Goal: Task Accomplishment & Management: Manage account settings

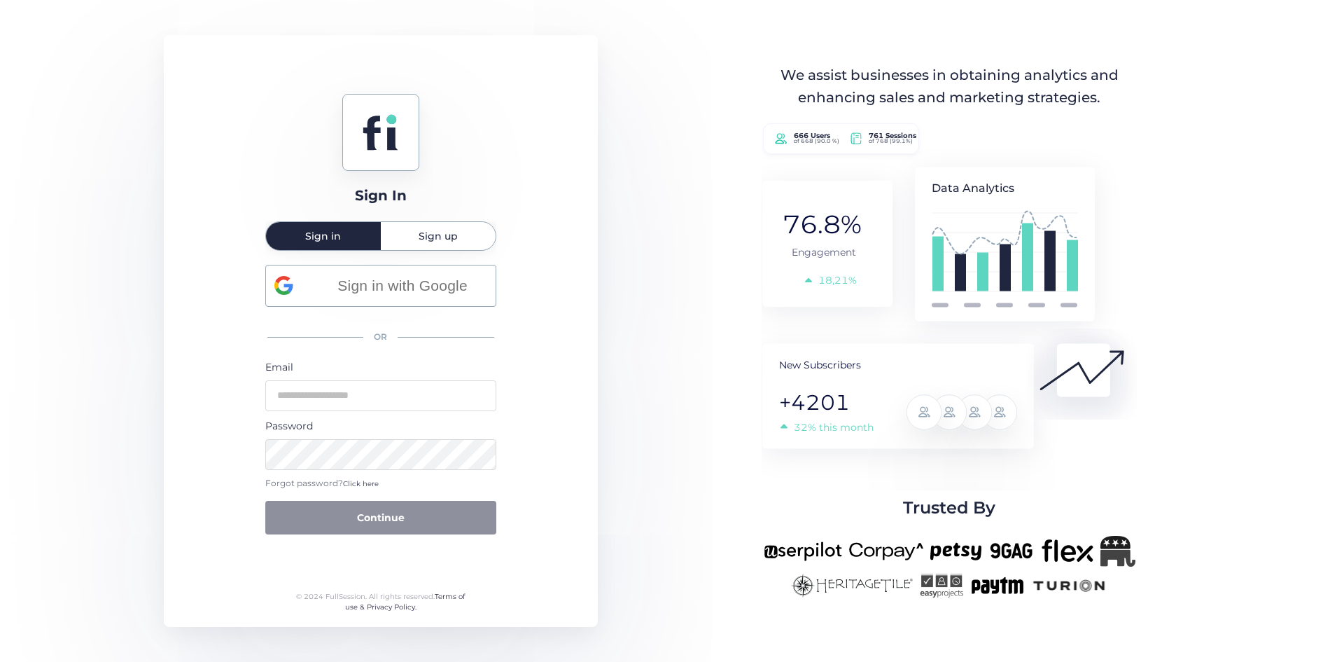
click at [183, 293] on div "Sign In Sign in Sign up Sign in with Google OR Email Password Forgot password? …" at bounding box center [381, 331] width 434 height 592
click at [322, 401] on input "email" at bounding box center [380, 395] width 231 height 31
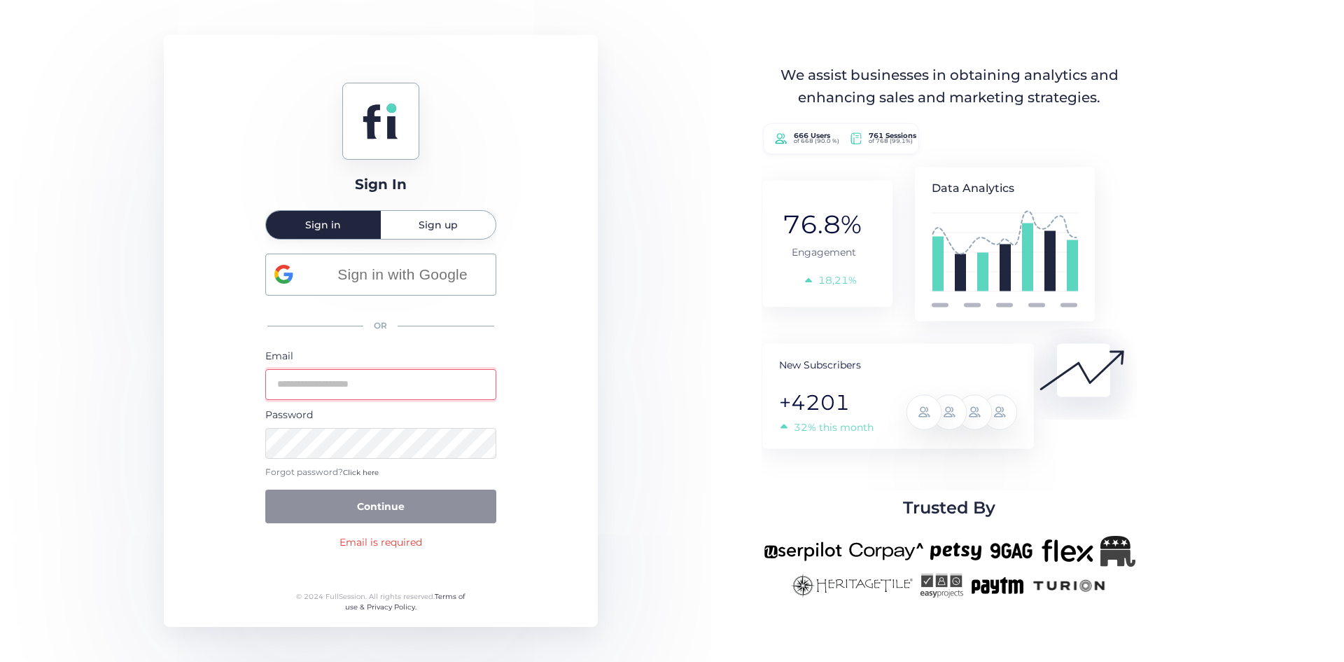
click at [461, 333] on div "OR" at bounding box center [380, 326] width 231 height 30
click at [385, 405] on form "Email Password Forgot password? Click here Continue" at bounding box center [380, 436] width 231 height 176
click at [390, 382] on input "email" at bounding box center [380, 384] width 231 height 31
type input "**********"
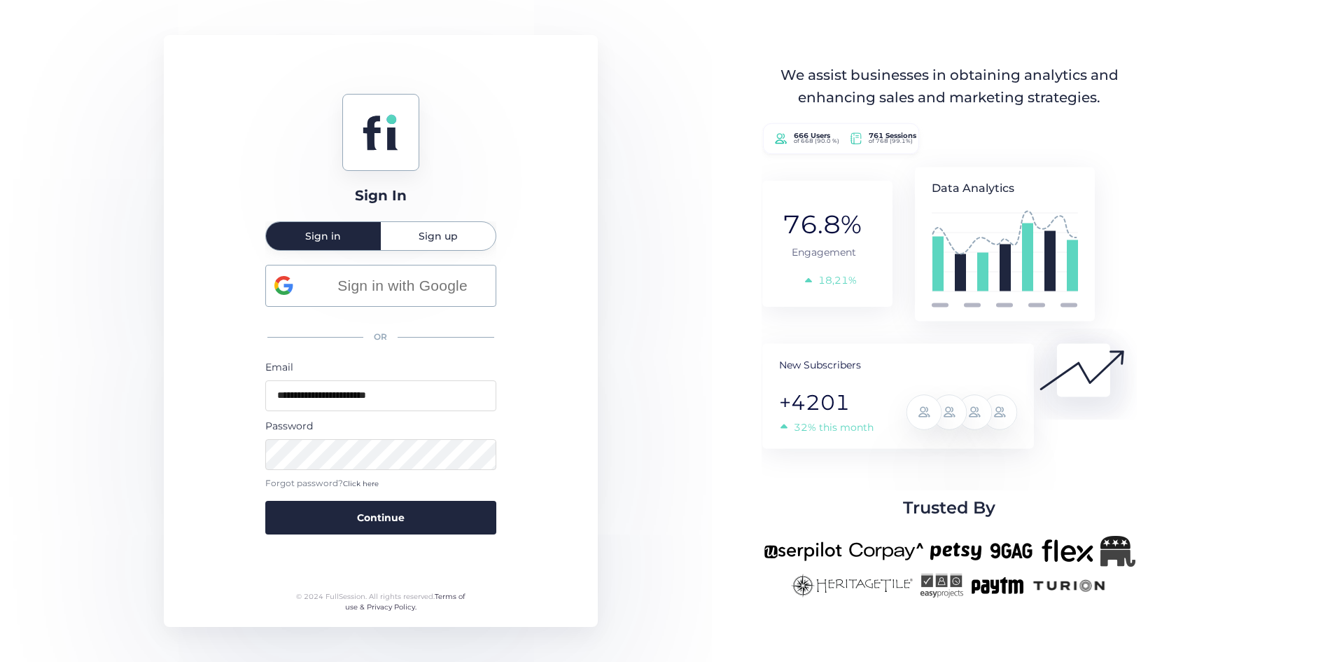
click at [419, 429] on div "Password" at bounding box center [380, 425] width 231 height 15
click at [310, 509] on button "Continue" at bounding box center [380, 518] width 231 height 34
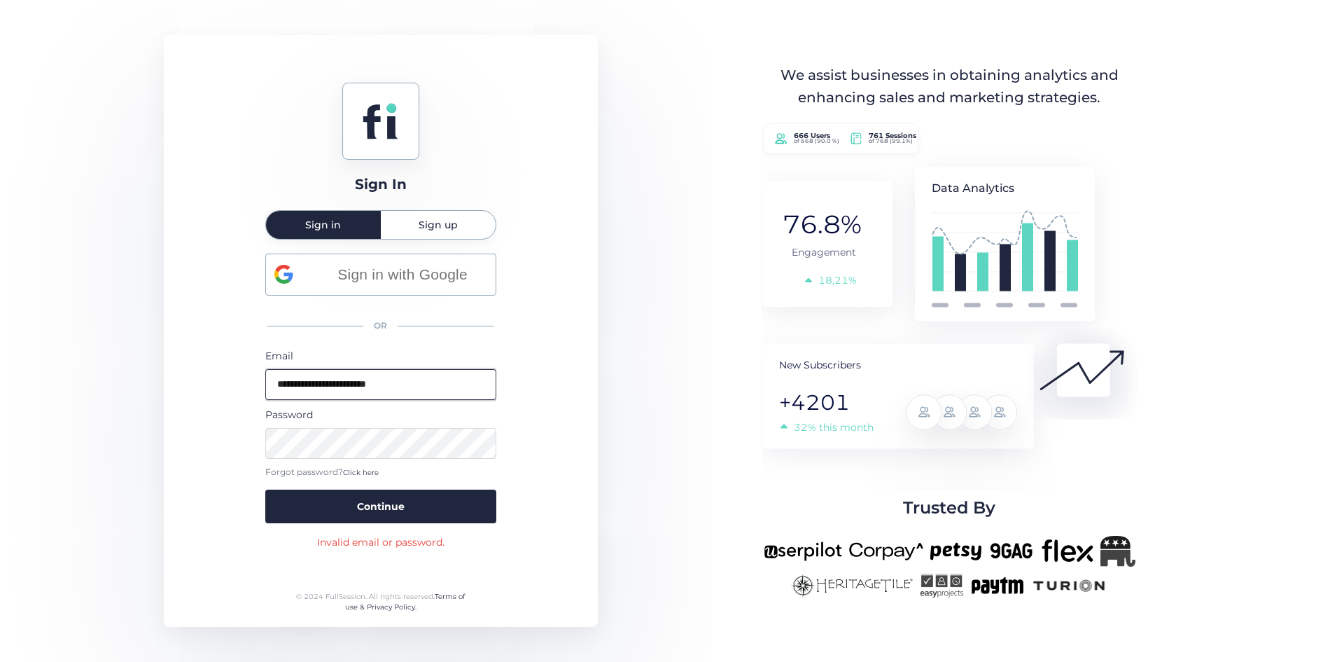
drag, startPoint x: 457, startPoint y: 392, endPoint x: 203, endPoint y: 391, distance: 253.5
click at [203, 391] on div "**********" at bounding box center [381, 331] width 434 height 592
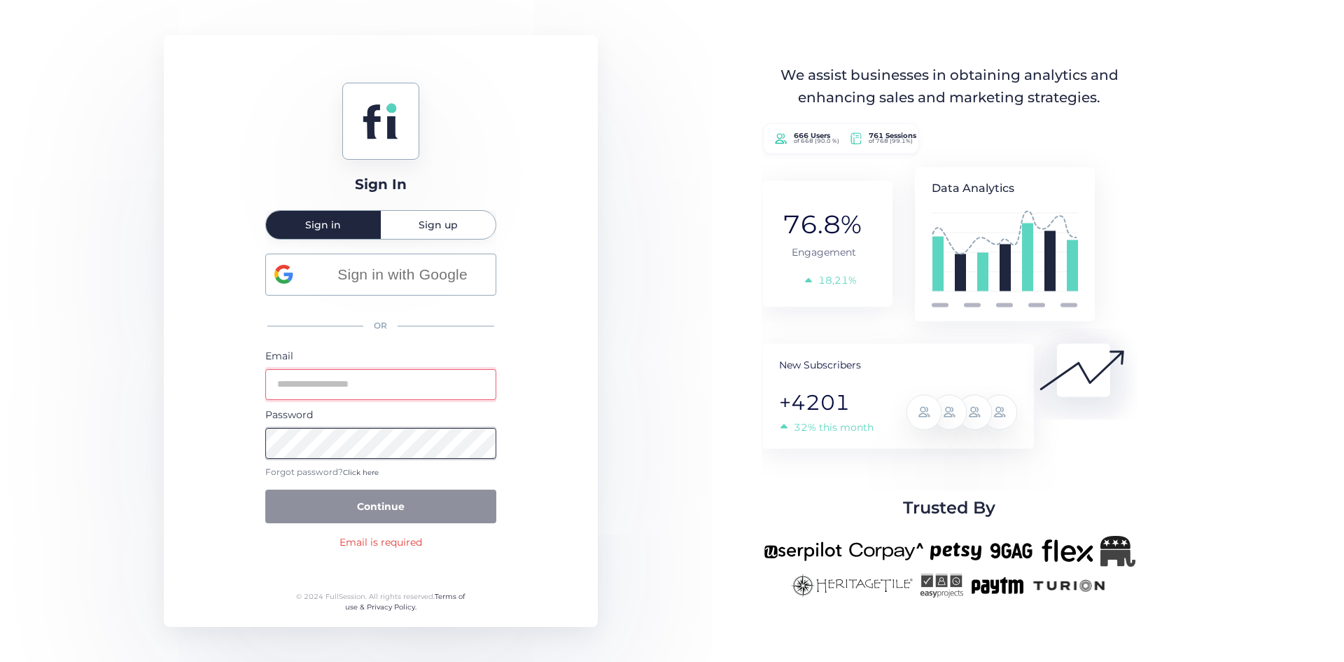
click at [204, 455] on div "Sign In Sign in Sign up Sign in with Google OR Email Password Forgot password? …" at bounding box center [381, 331] width 434 height 592
drag, startPoint x: 375, startPoint y: 350, endPoint x: 375, endPoint y: 364, distance: 14.0
click at [376, 349] on div "Email" at bounding box center [380, 355] width 231 height 15
click at [369, 375] on input "email" at bounding box center [380, 384] width 231 height 31
paste input "**********"
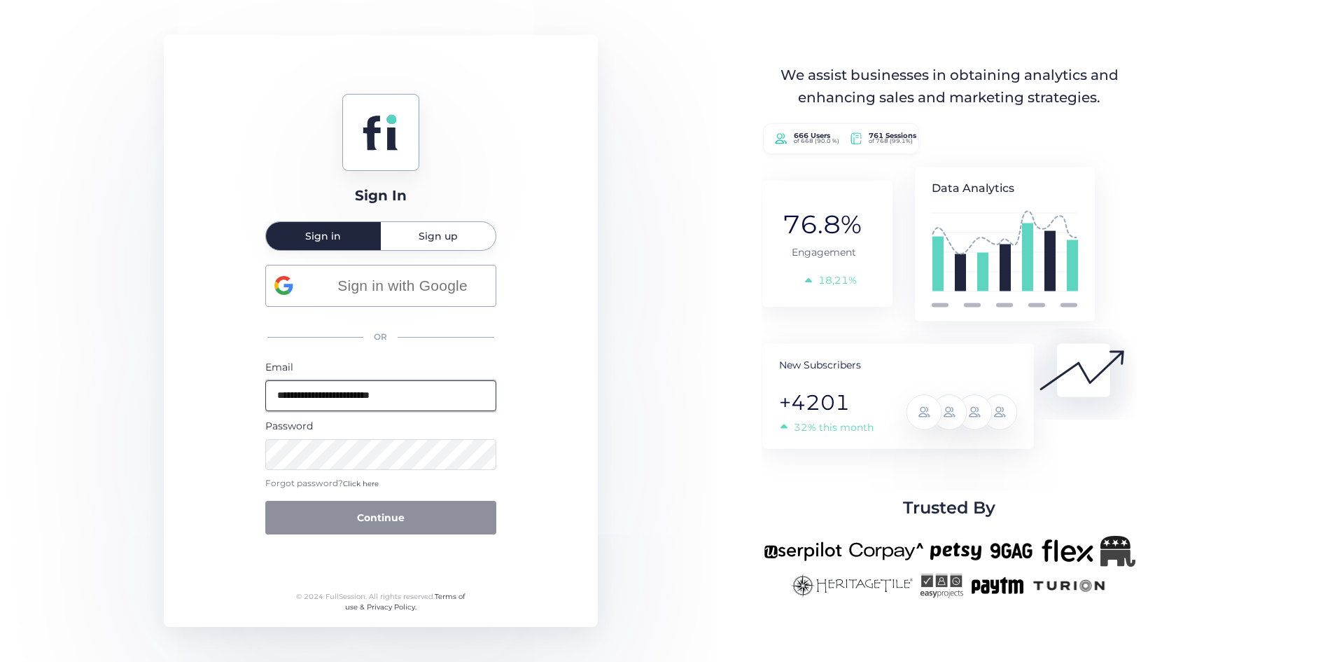
type input "**********"
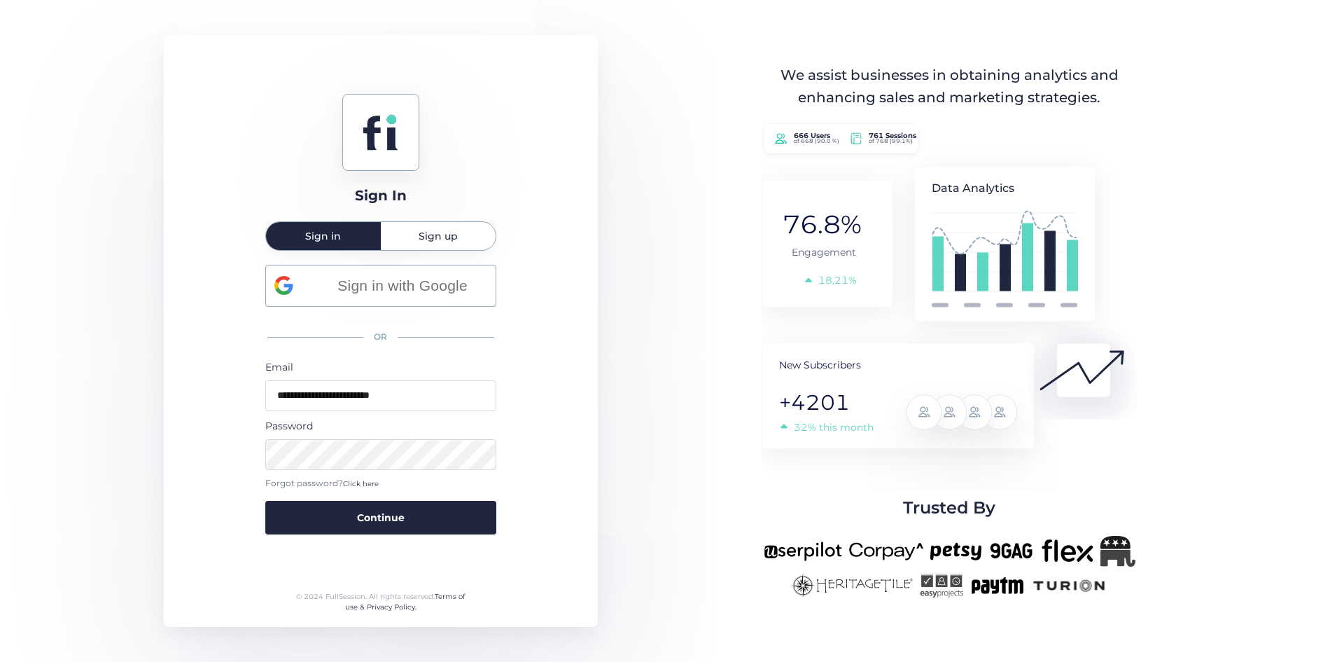
click at [360, 426] on div "Password" at bounding box center [380, 425] width 231 height 15
click at [370, 511] on span "Continue" at bounding box center [381, 517] width 48 height 15
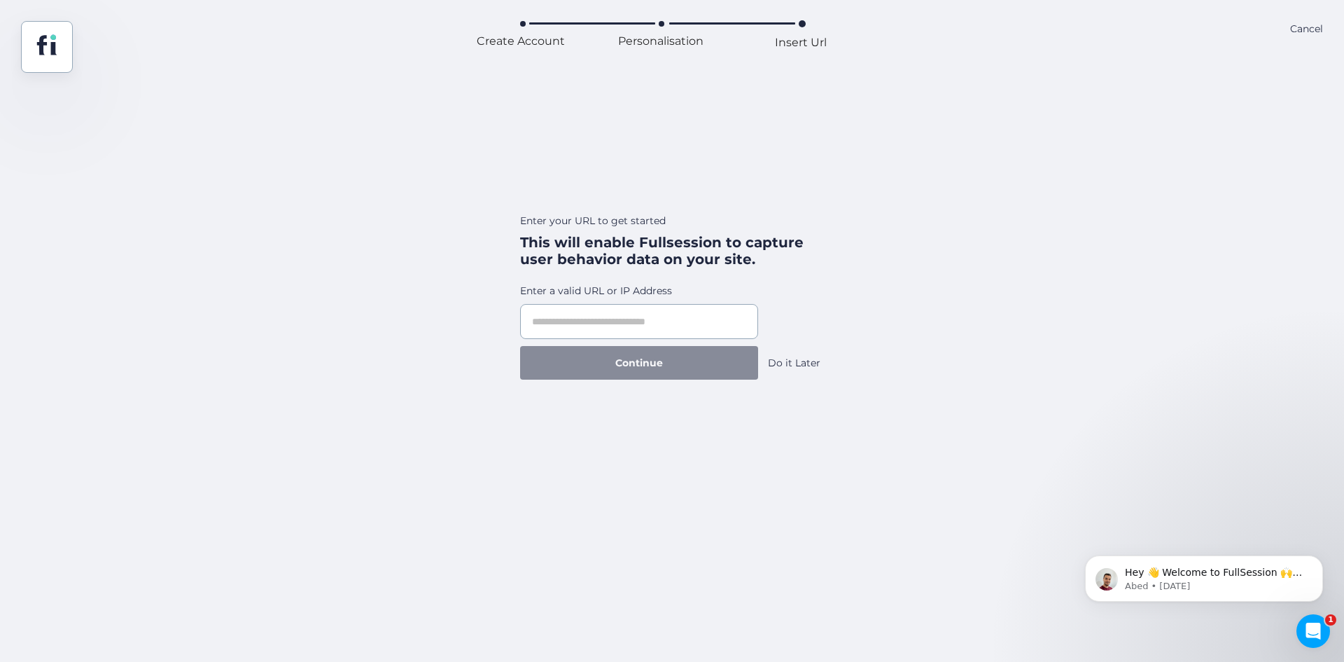
click at [805, 364] on div "Do it Later" at bounding box center [794, 362] width 53 height 15
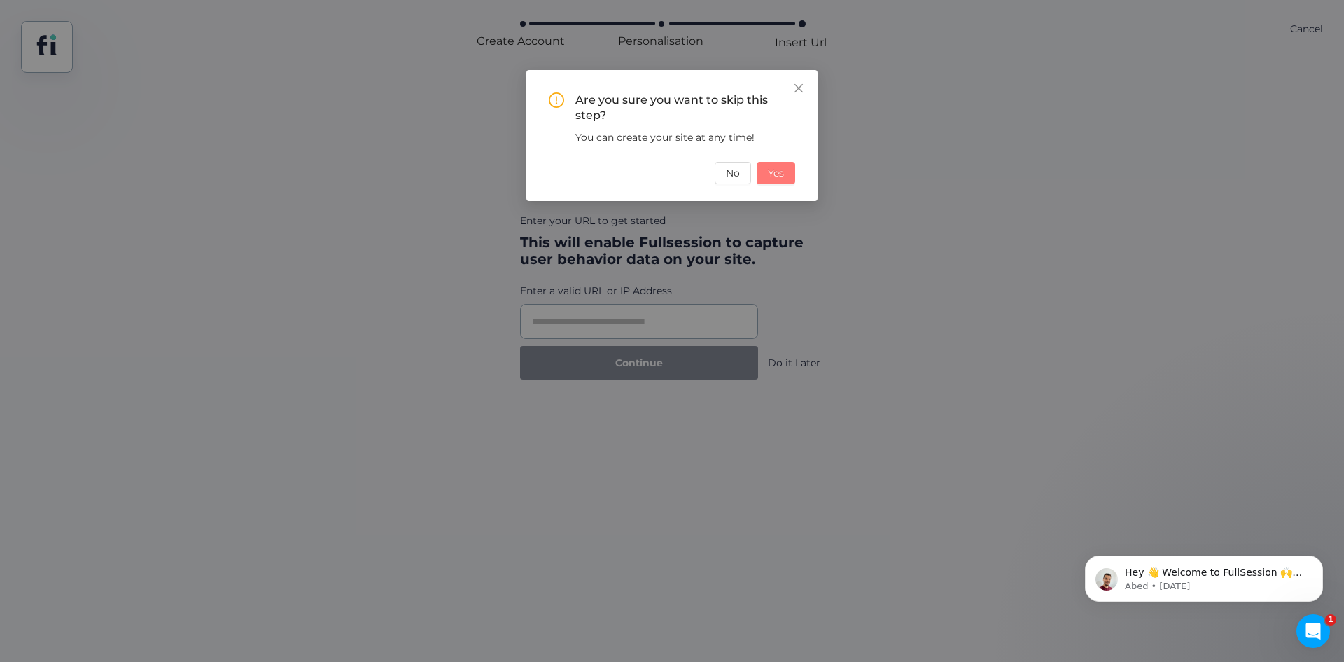
click at [780, 175] on span "Yes" at bounding box center [776, 172] width 16 height 15
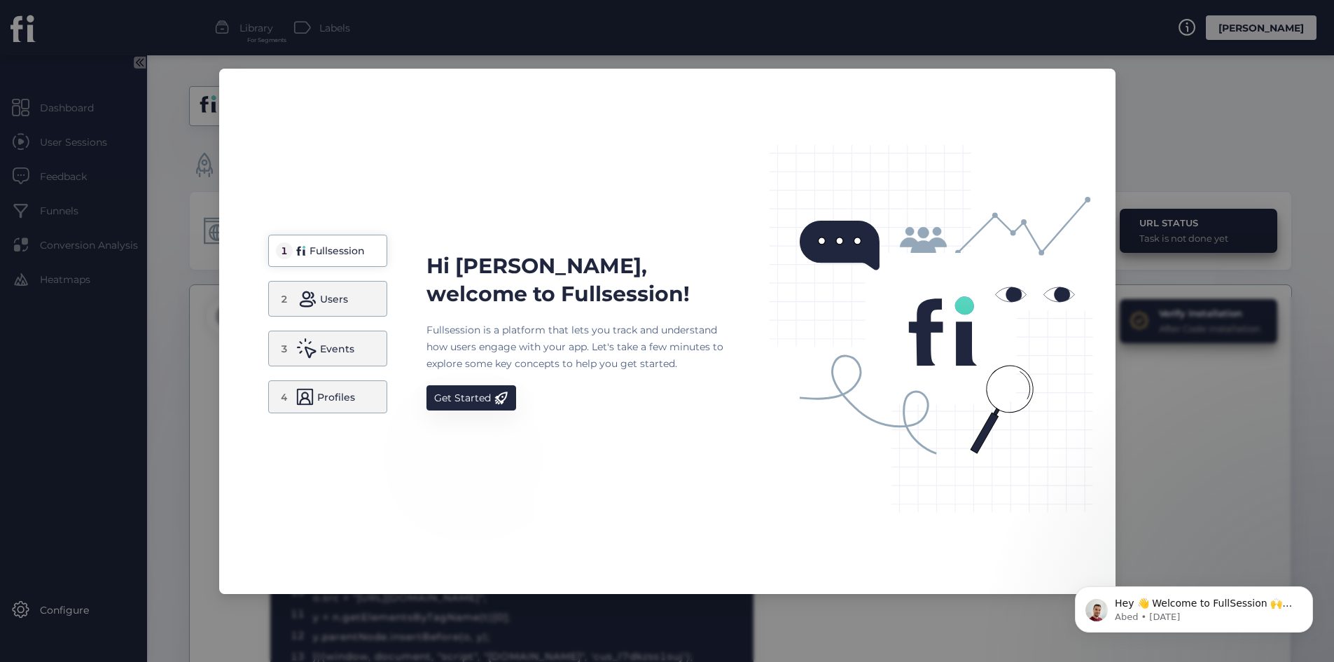
click at [127, 230] on nz-modal-container "1 Fullsession 2 Users 3 Events 4 Profiles Hi [PERSON_NAME], welcome to Fullsess…" at bounding box center [667, 331] width 1334 height 662
click at [462, 403] on div "Get Started" at bounding box center [462, 397] width 57 height 17
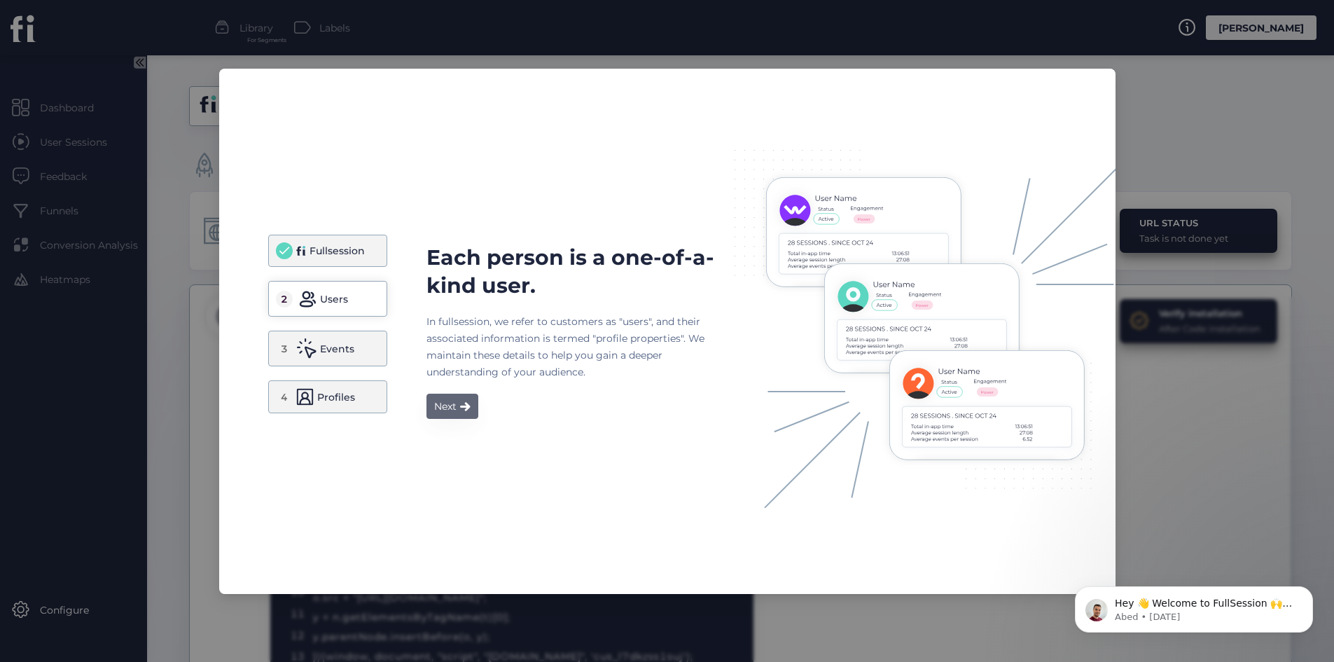
click at [464, 404] on span at bounding box center [465, 406] width 11 height 10
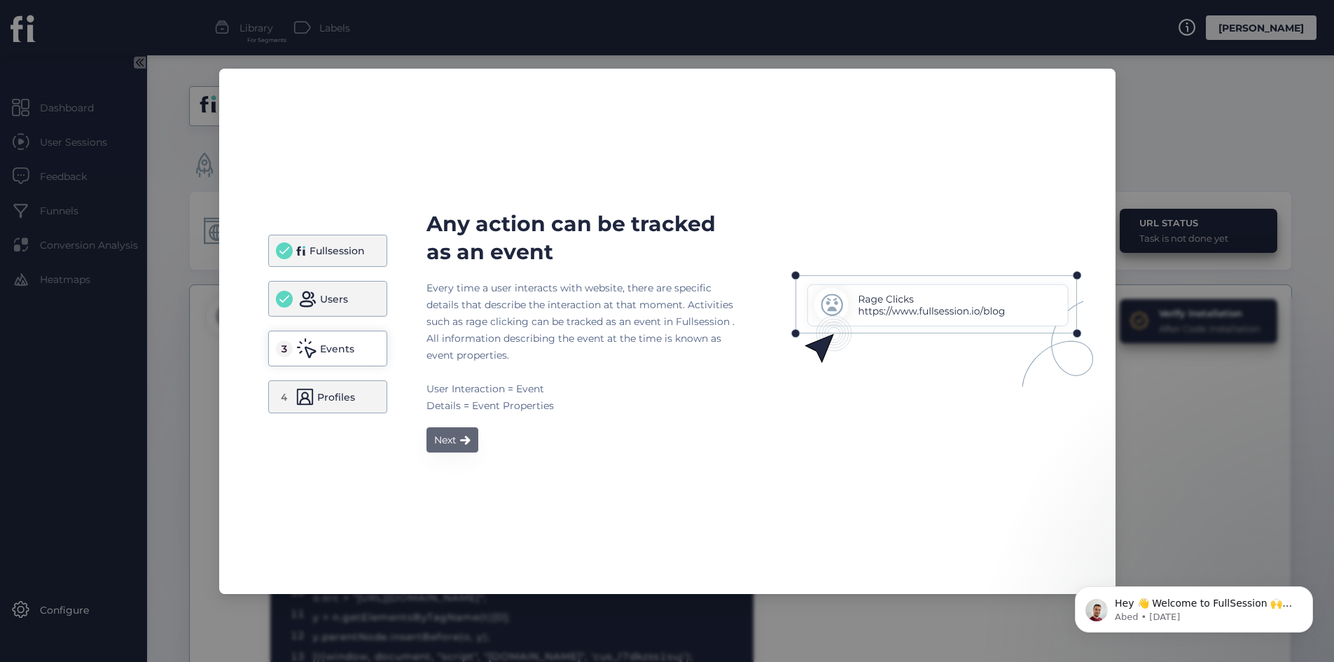
click at [448, 443] on div "Next" at bounding box center [445, 439] width 22 height 17
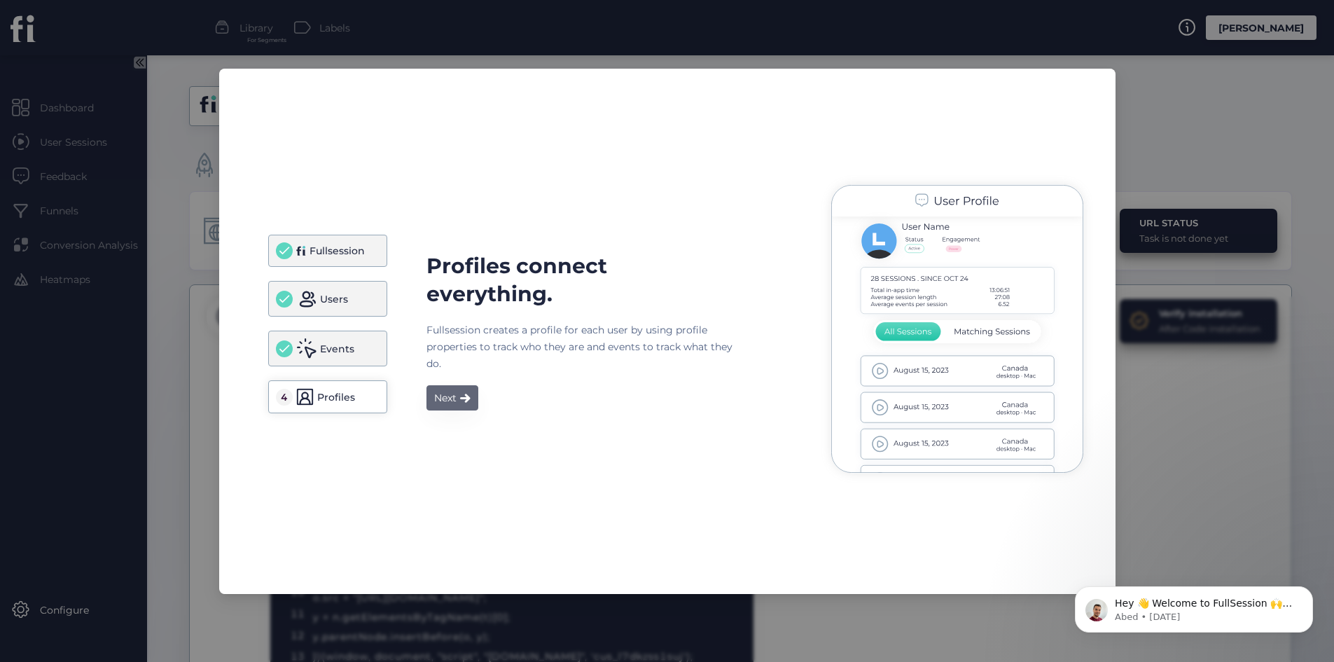
click at [465, 393] on span at bounding box center [465, 398] width 11 height 10
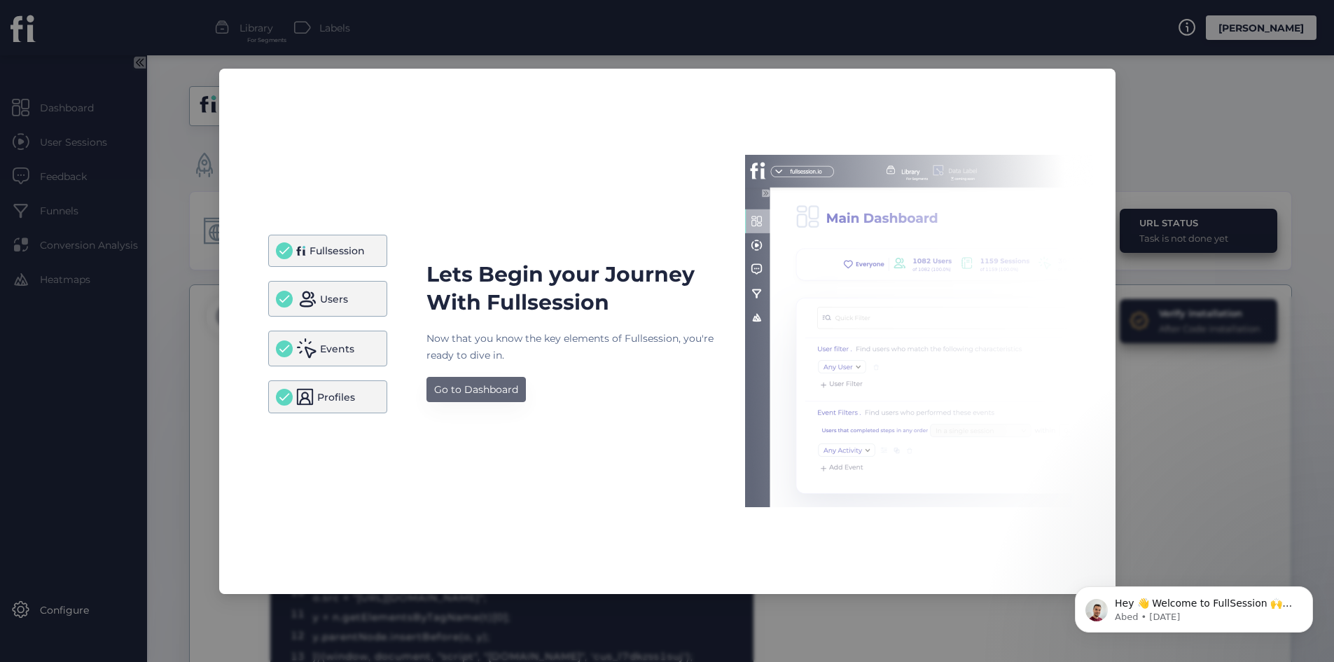
click at [467, 394] on div "Go to Dashboard" at bounding box center [476, 389] width 84 height 17
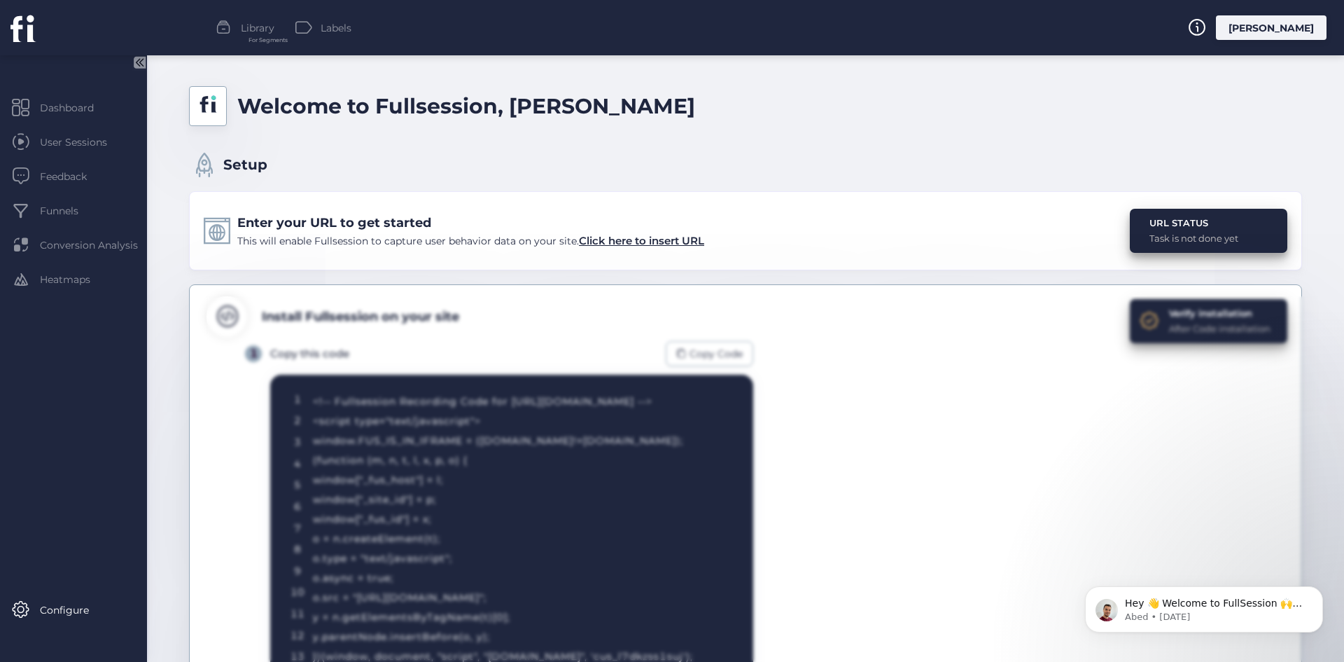
click at [33, 27] on icon at bounding box center [22, 28] width 22 height 26
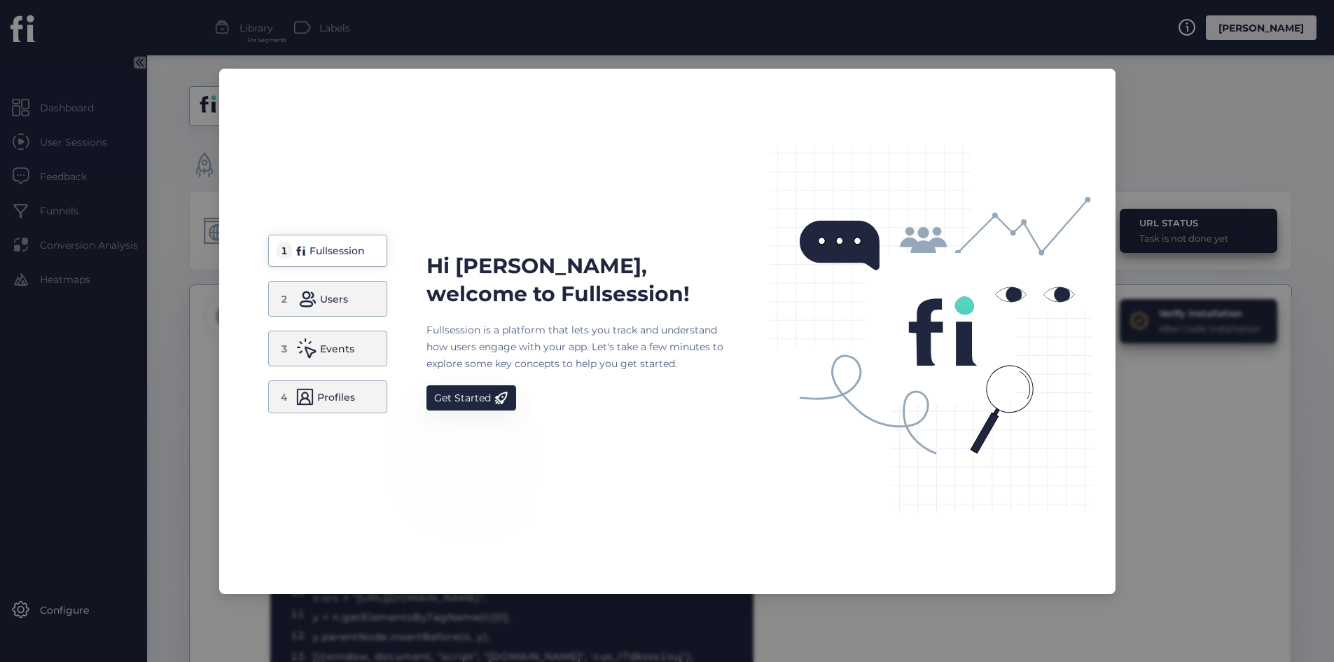
click at [1269, 56] on nz-modal-container "1 Fullsession 2 Users 3 Events 4 Profiles Hi [PERSON_NAME], welcome to Fullsess…" at bounding box center [667, 331] width 1334 height 662
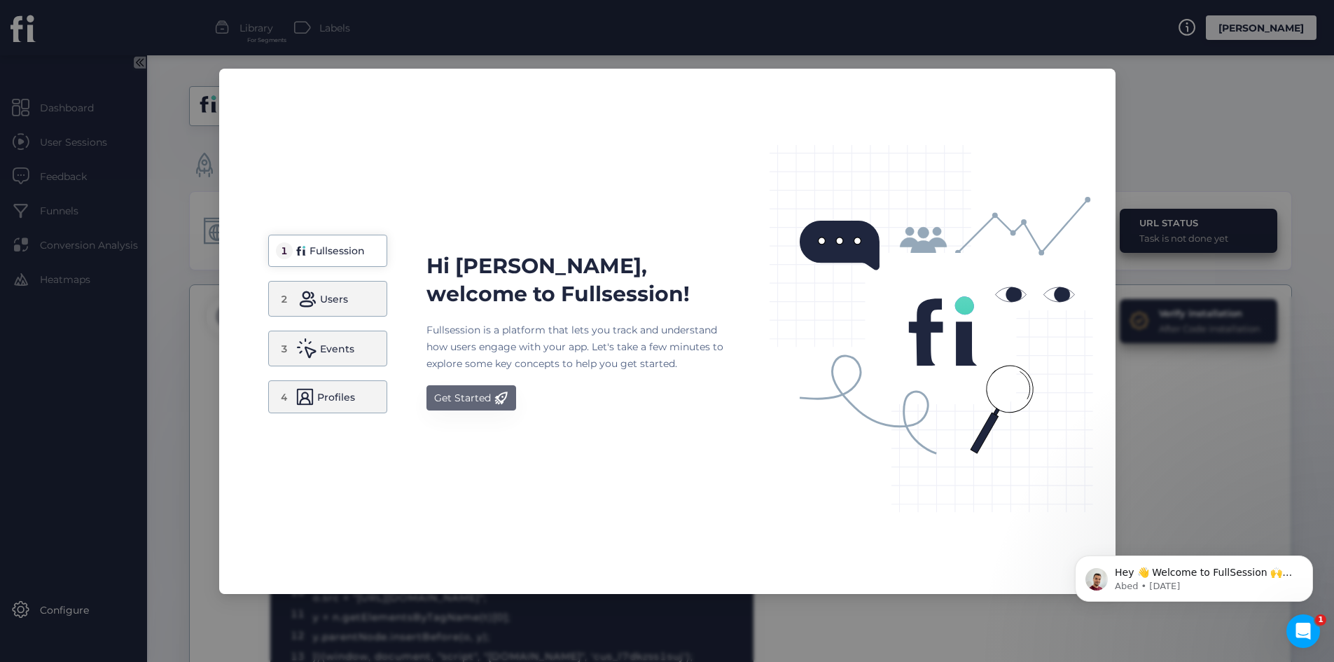
click at [444, 394] on div "Get Started" at bounding box center [462, 397] width 57 height 17
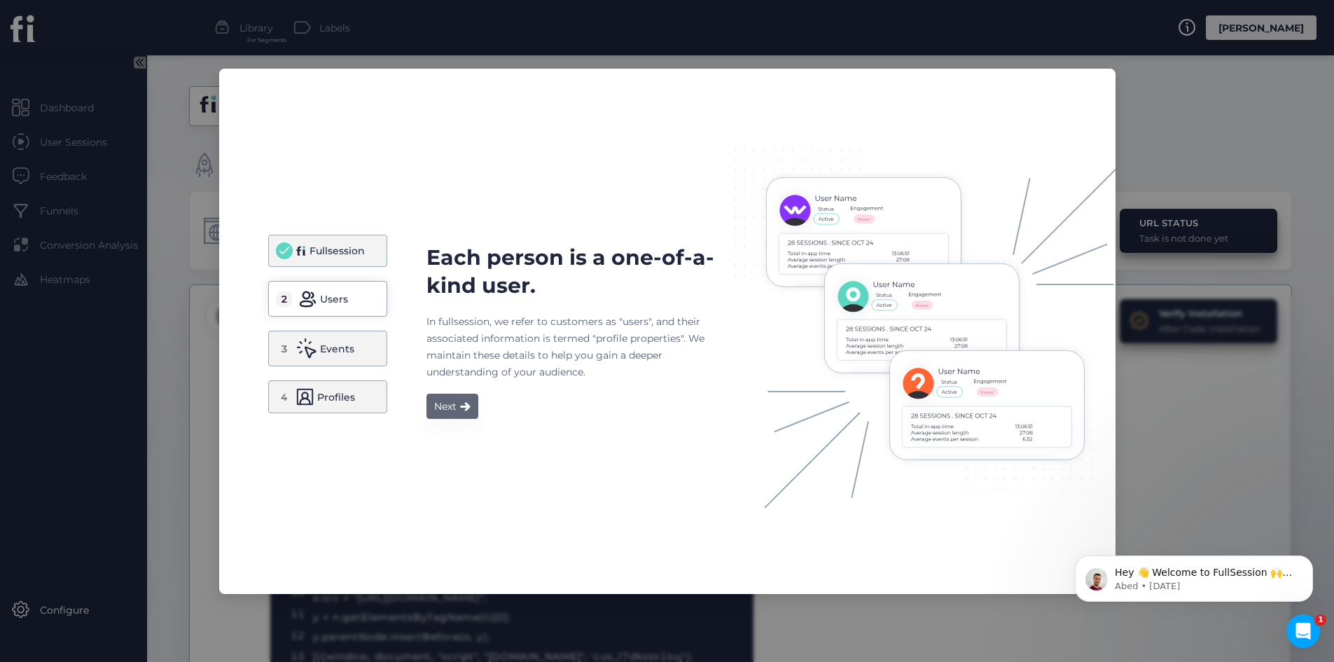
click at [443, 394] on button "Next" at bounding box center [452, 406] width 52 height 25
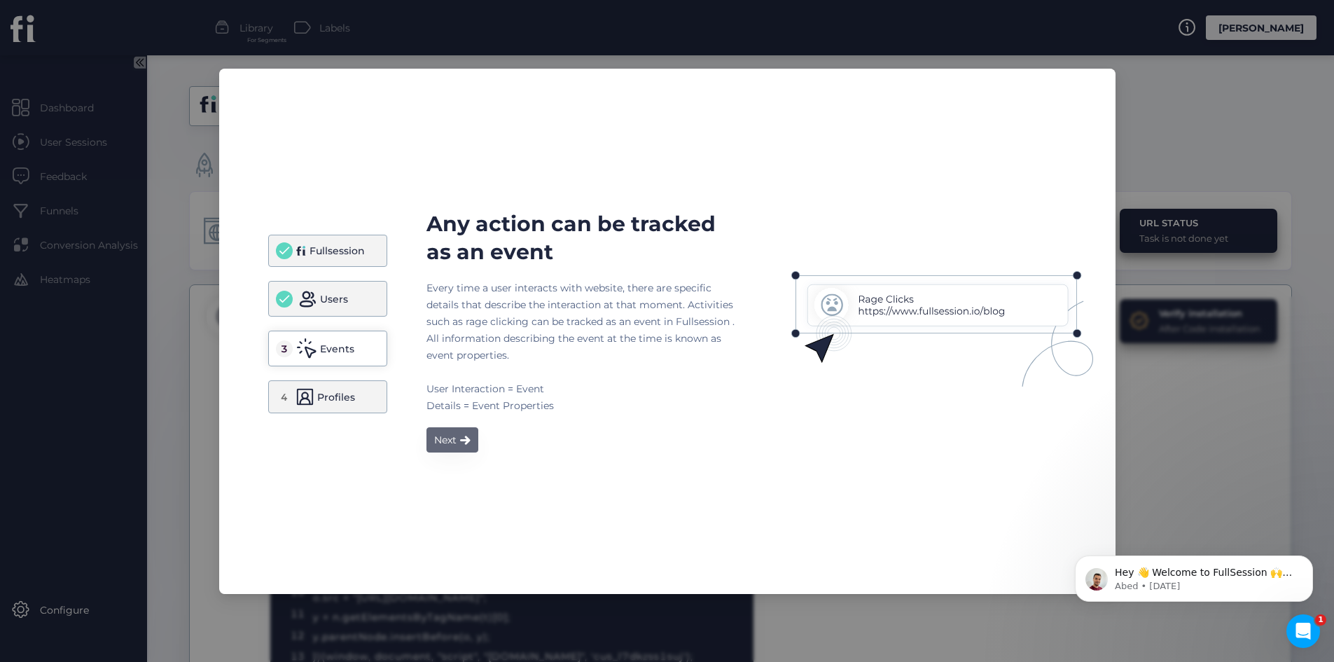
click at [443, 394] on div "Every time a user interacts with website, there are specific details that descr…" at bounding box center [580, 346] width 308 height 134
click at [448, 445] on button "Next" at bounding box center [452, 439] width 52 height 25
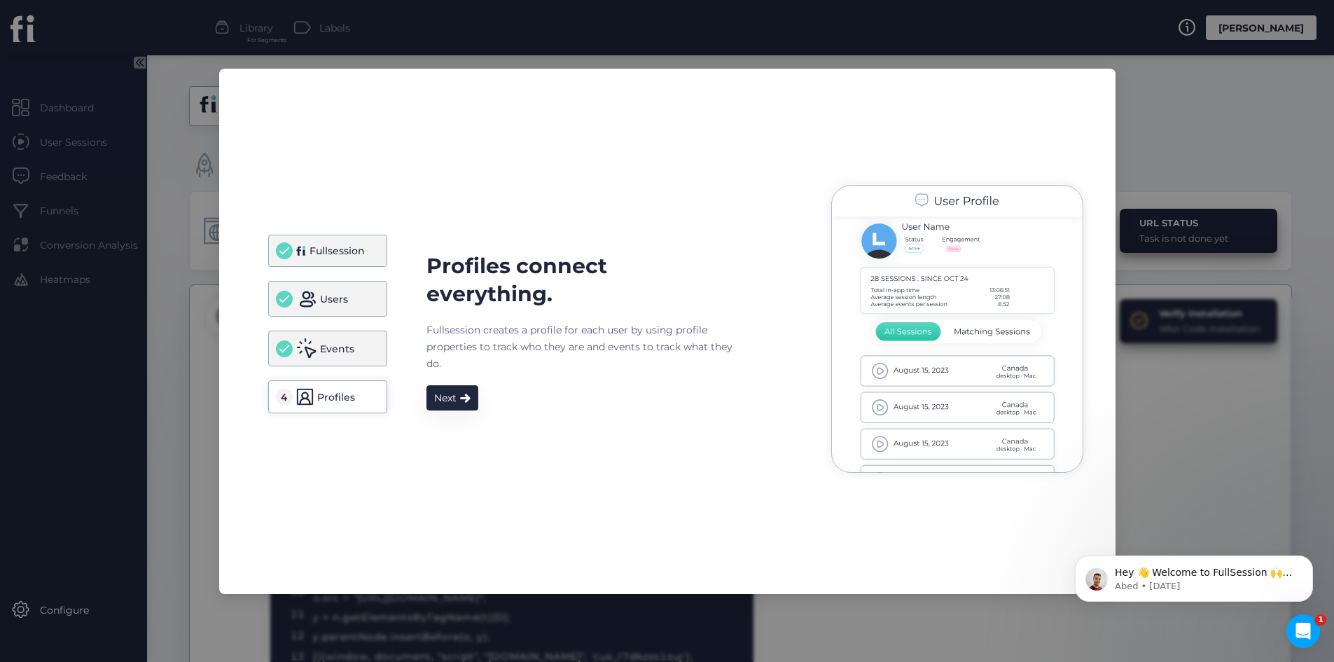
click at [453, 406] on button "Next" at bounding box center [452, 397] width 52 height 25
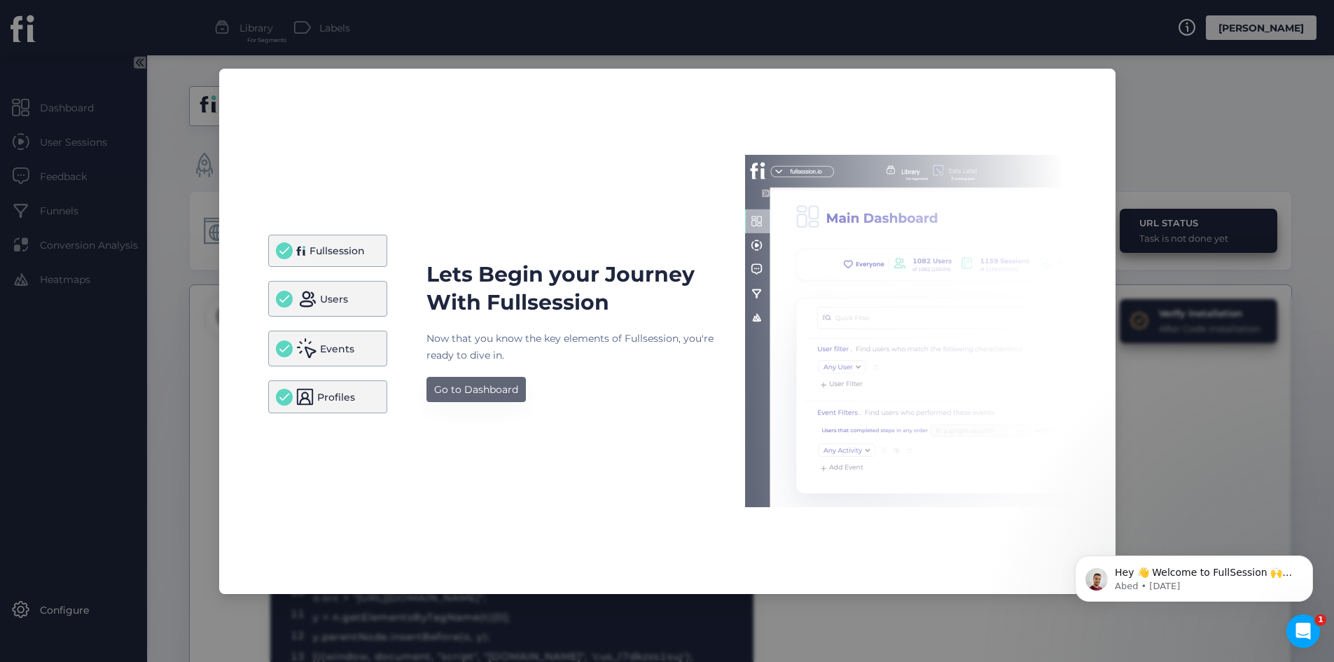
click at [457, 391] on div "Go to Dashboard" at bounding box center [476, 389] width 84 height 17
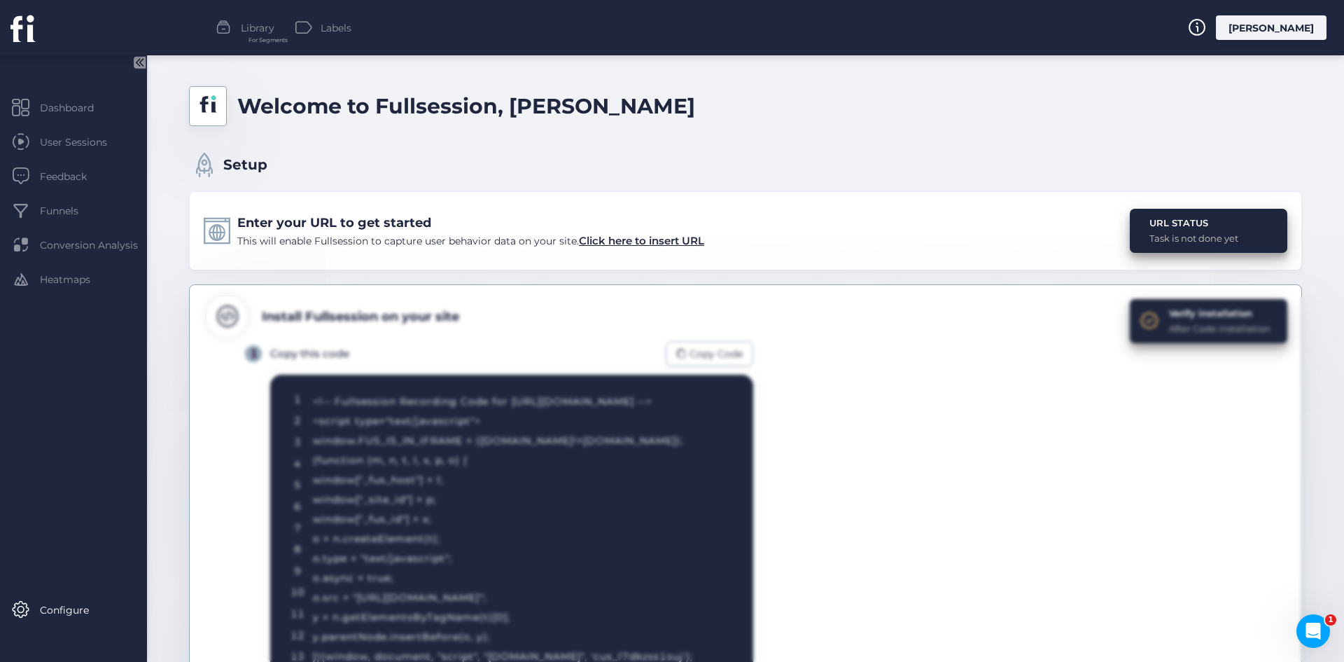
click at [1302, 28] on div "[PERSON_NAME]" at bounding box center [1271, 27] width 111 height 25
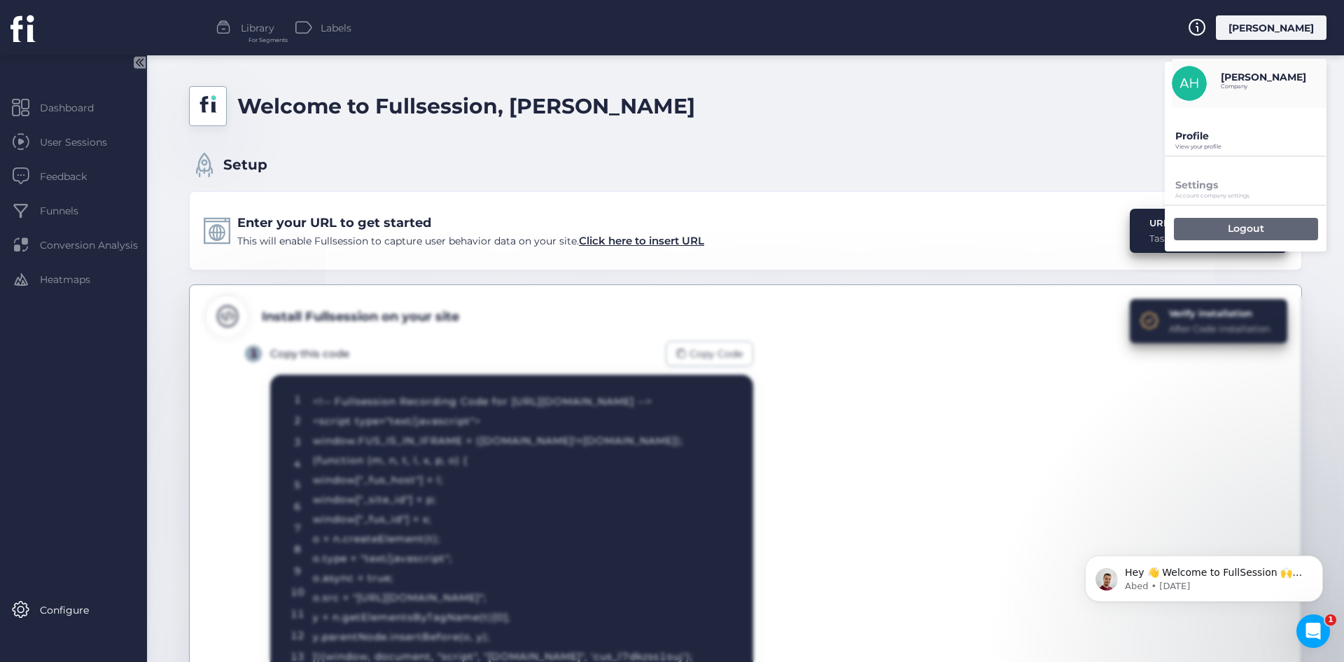
click at [1215, 230] on div "Logout" at bounding box center [1246, 229] width 144 height 22
